Goal: Information Seeking & Learning: Understand process/instructions

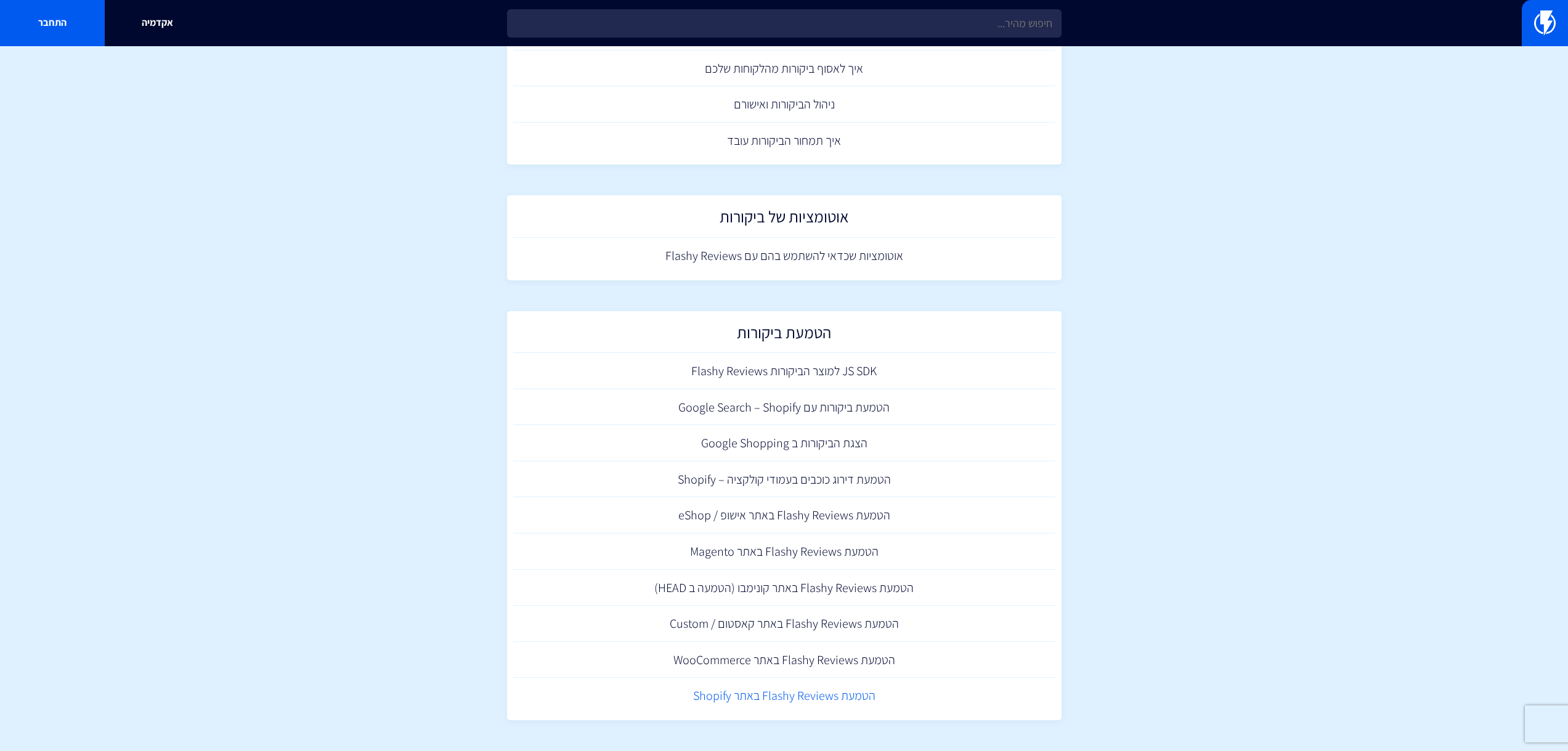
click at [719, 699] on link "הטמעת Flashy Reviews באתר Shopify" at bounding box center [784, 696] width 543 height 37
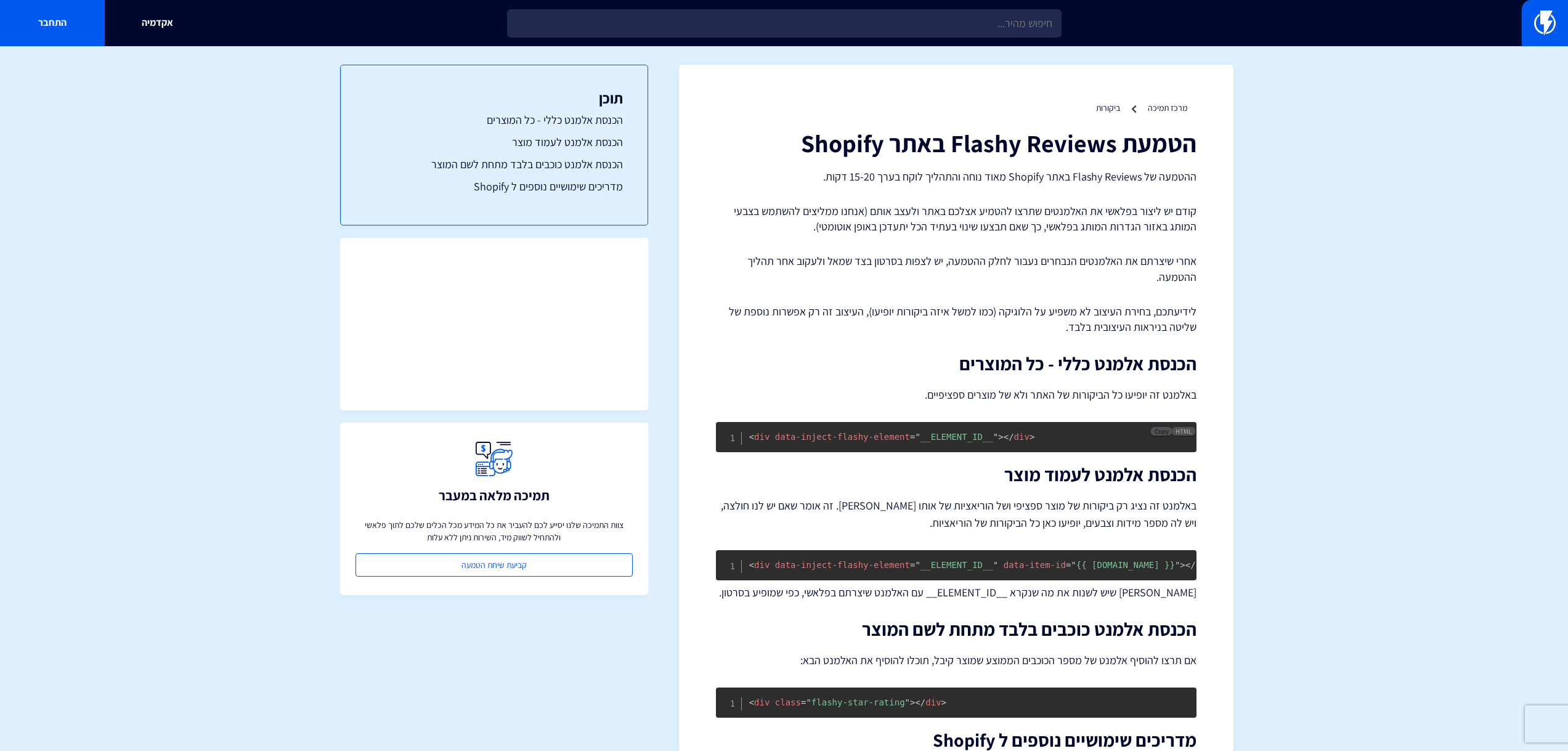
click at [1159, 432] on span "Copy" at bounding box center [1162, 430] width 14 height 9
click at [1160, 558] on span "Copy" at bounding box center [1162, 559] width 14 height 9
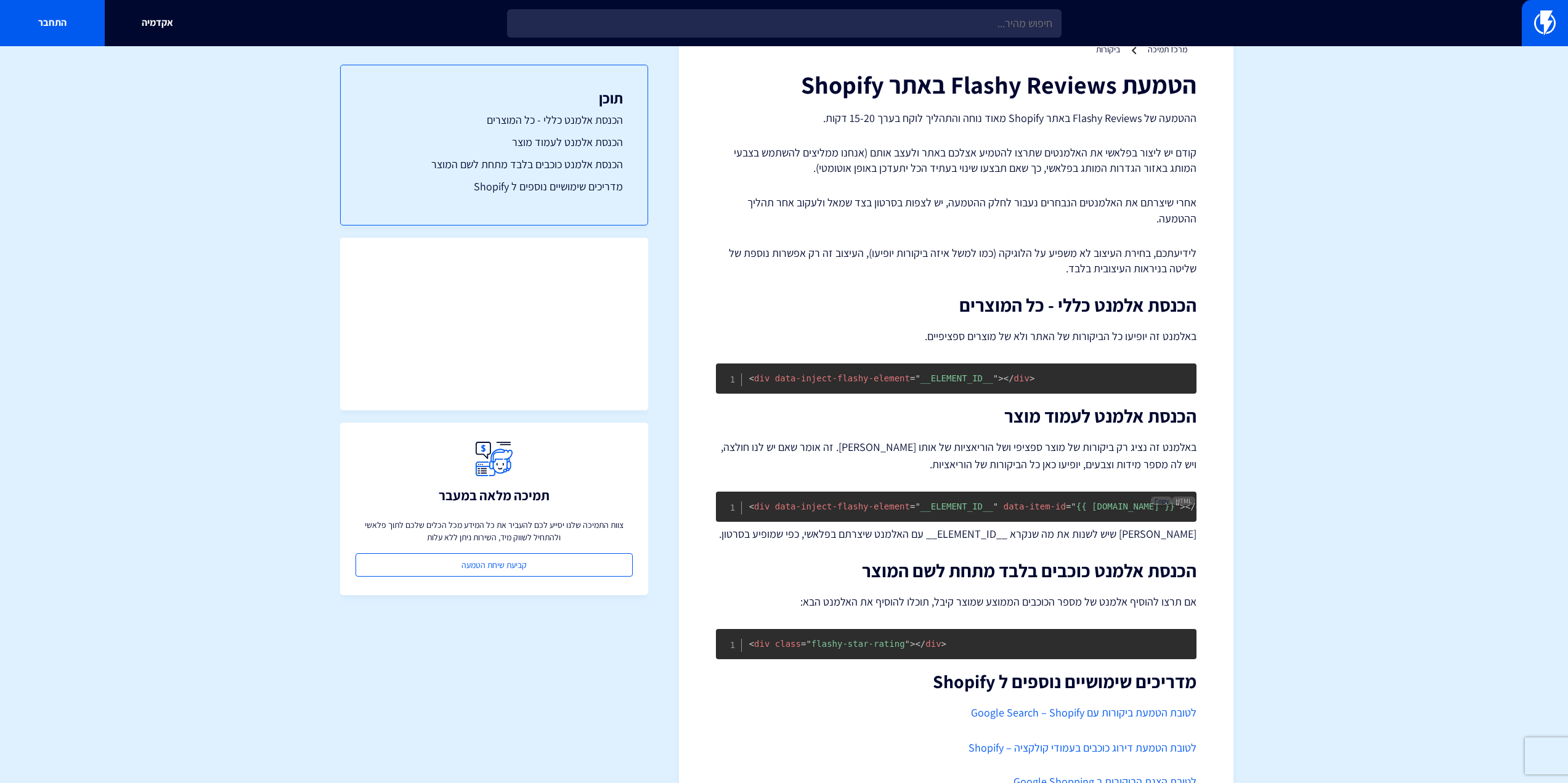
scroll to position [139, 0]
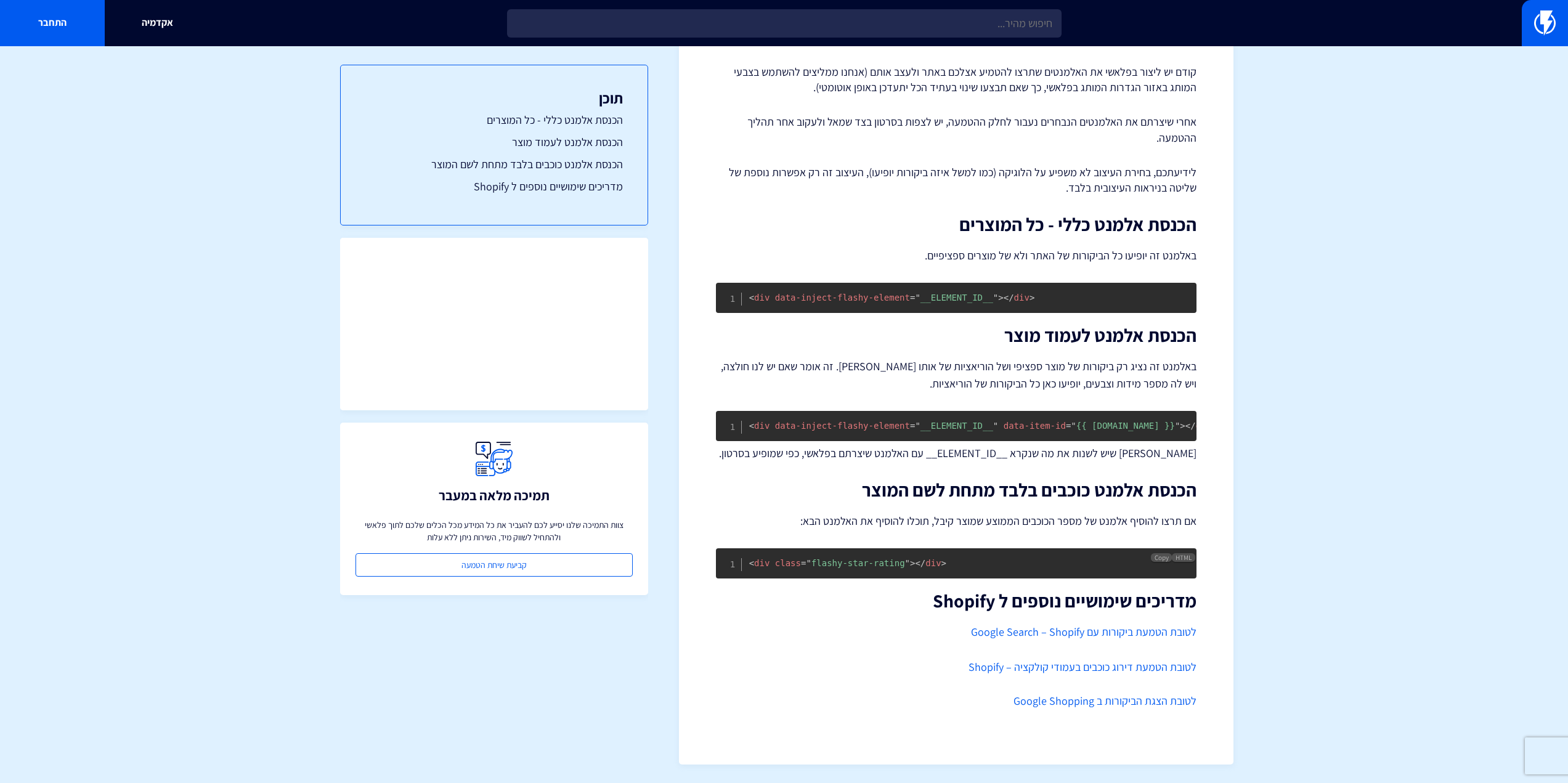
click at [881, 563] on span "= " flashy-star-rating "" at bounding box center [855, 563] width 109 height 10
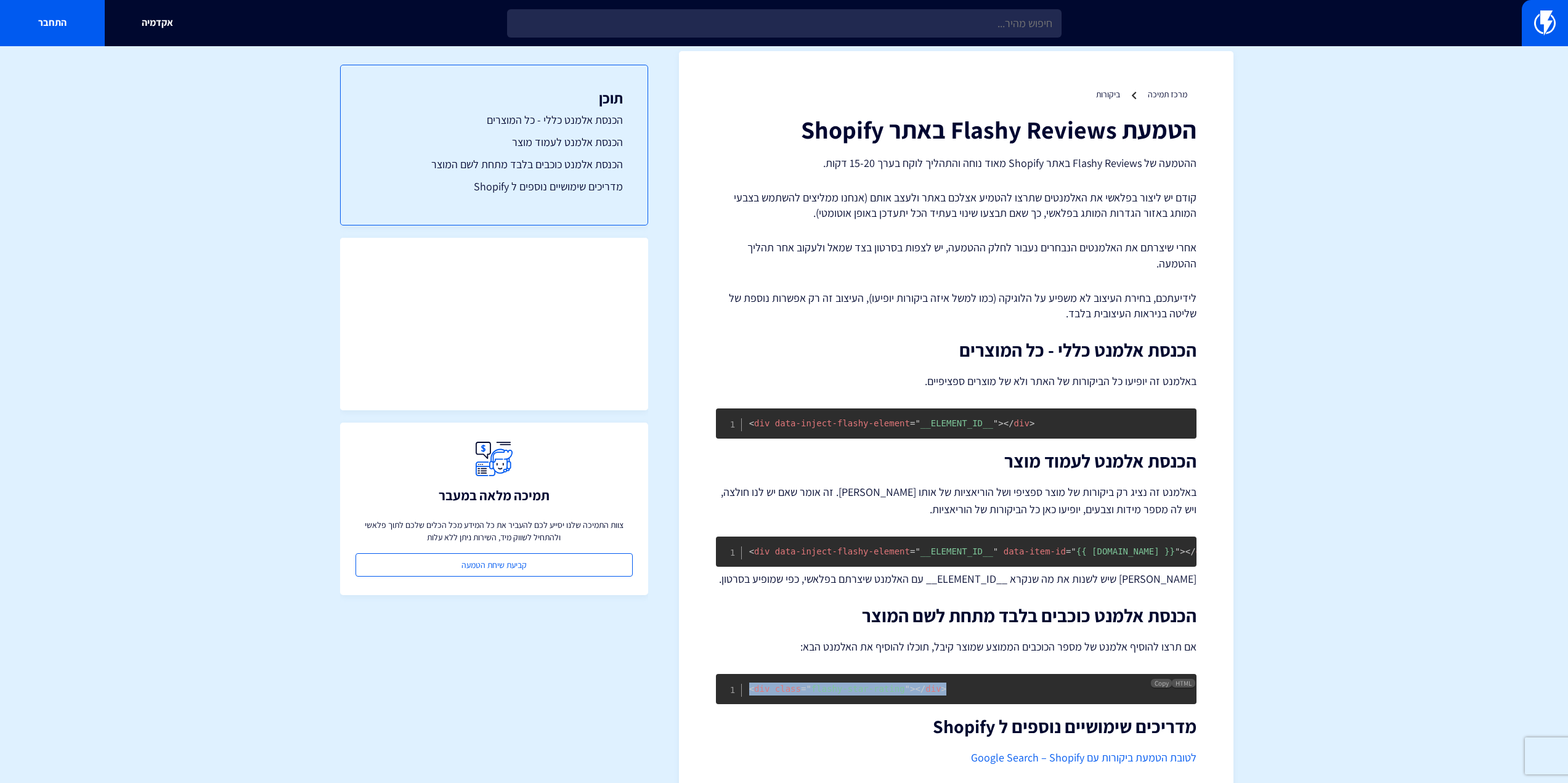
scroll to position [0, 0]
